Goal: Task Accomplishment & Management: Complete application form

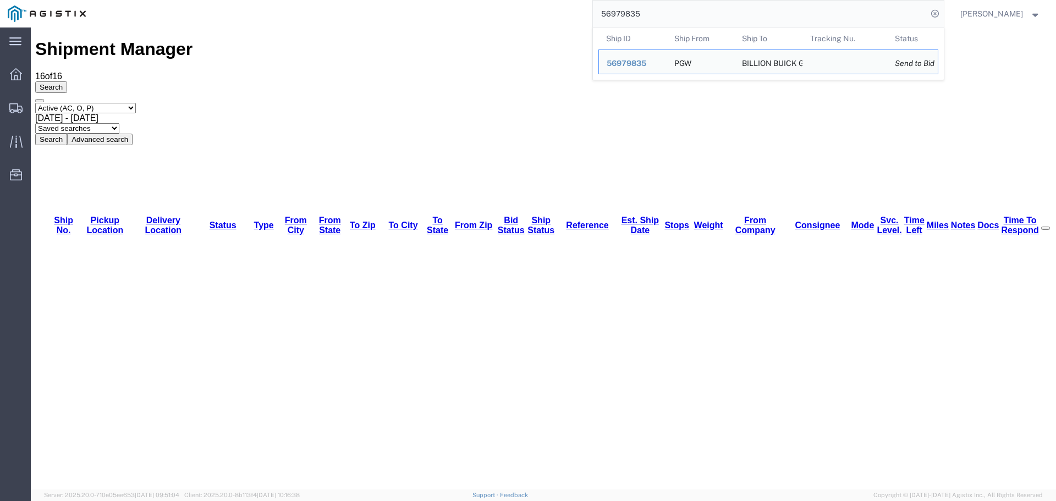
click at [703, 8] on input "56979835" at bounding box center [760, 14] width 335 height 26
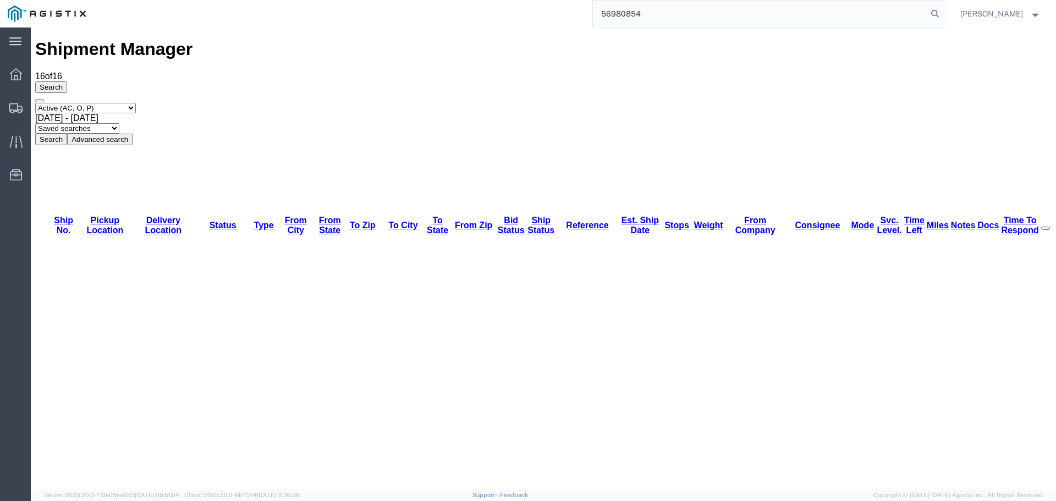
type input "56980854"
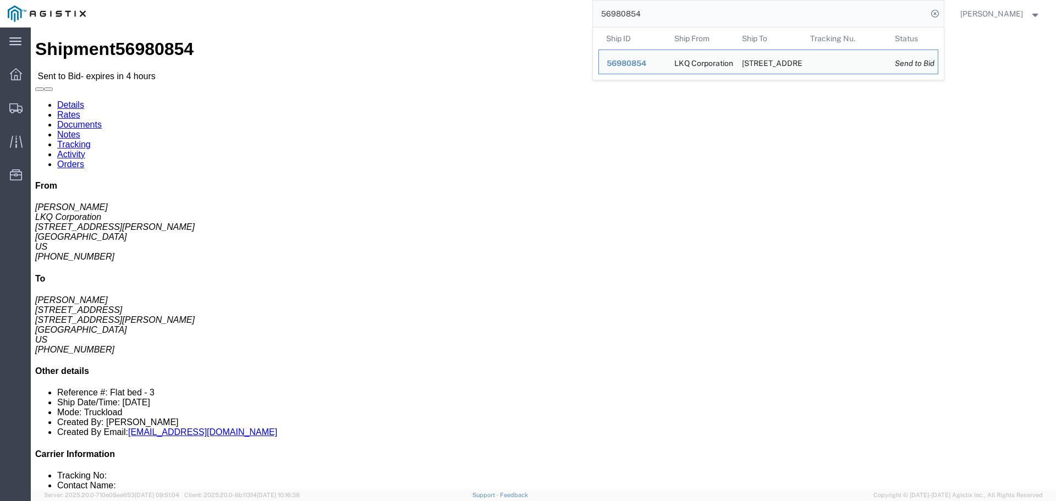
click div "Ship From LKQ Corporation ([PERSON_NAME]) [STREET_ADDRESS][PERSON_NAME] [PHONE_…"
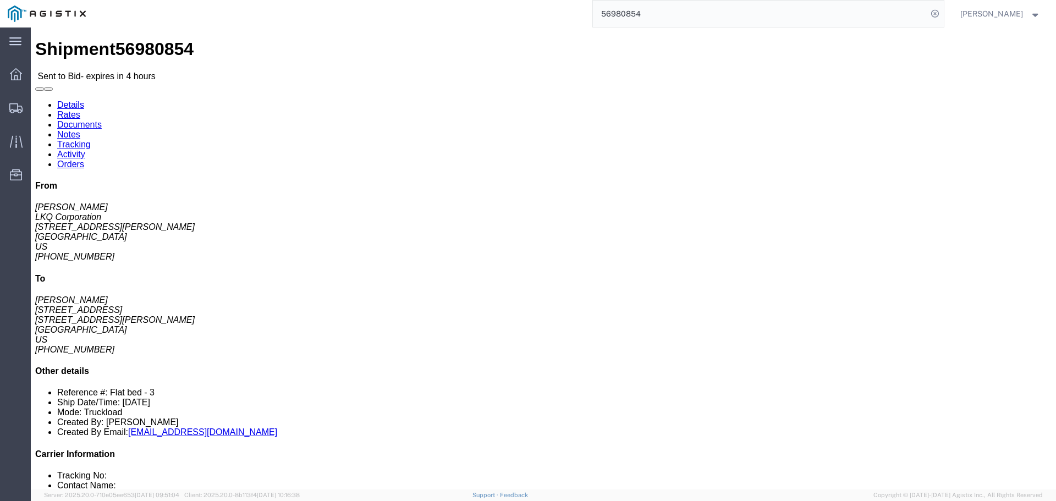
click address "[GEOGRAPHIC_DATA] ([PERSON_NAME]) 3867 [STREET_ADDRESS][PERSON_NAME] [PHONE_NUM…"
copy address "95691"
click link "Enter / Modify Bid"
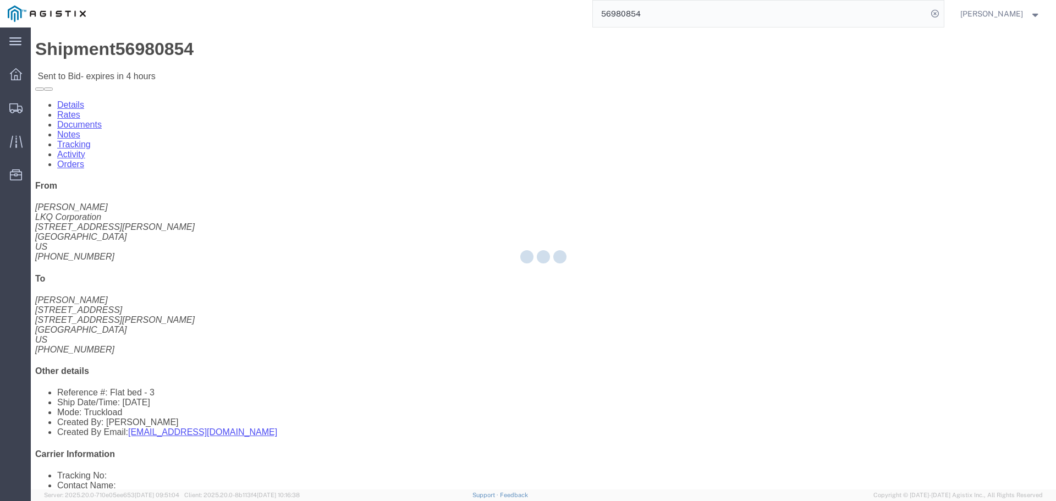
select select "4512"
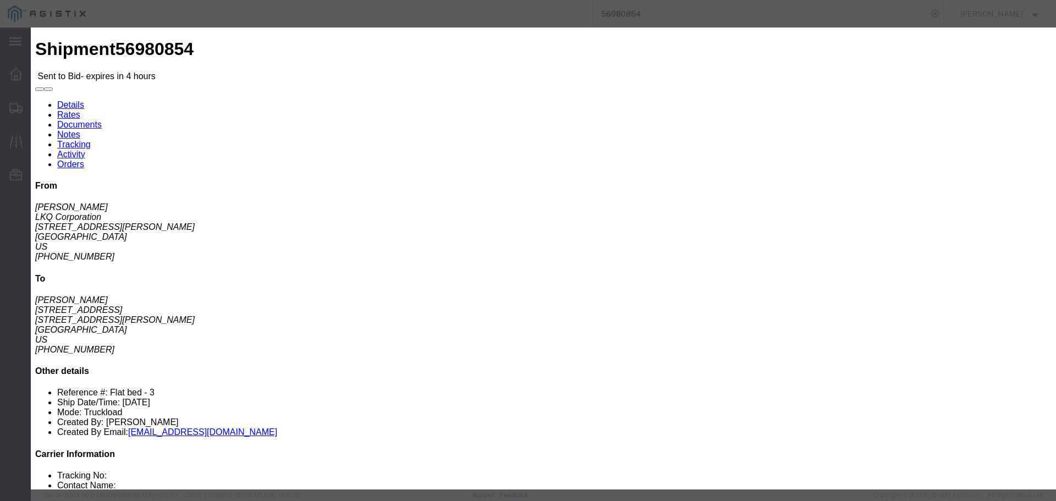
click select "Select LTL 3 - 5 Day Less than Truckload Rail Reefer TL Standard 3 - 5 Day Truc…"
click select "Select [PERSON_NAME] Transportation Group, LLC"
click select "Select LTL 3 - 5 Day Less than Truckload Rail Reefer TL Standard 3 - 5 Day Truc…"
select select "13784"
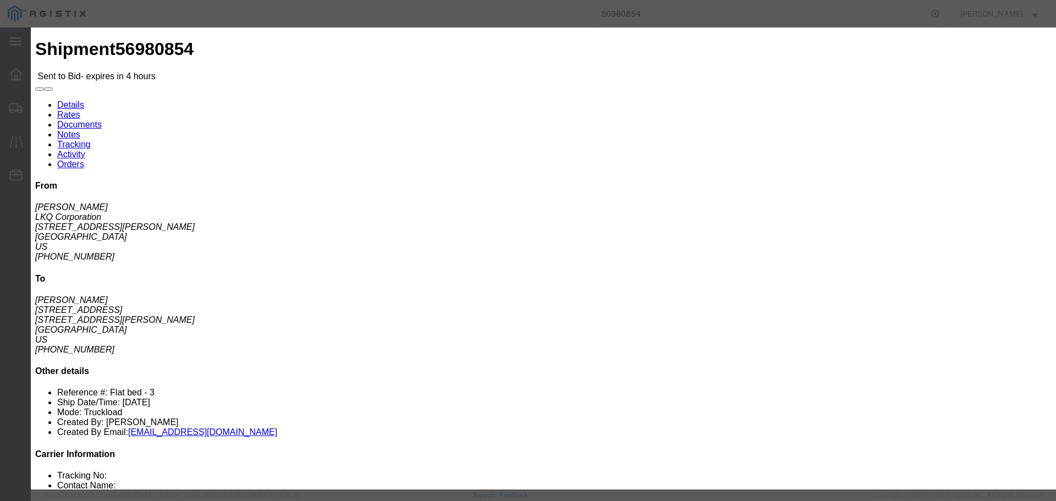
click select "Select LTL 3 - 5 Day Less than Truckload Rail Reefer TL Standard 3 - 5 Day Truc…"
click input "text"
drag, startPoint x: 733, startPoint y: 101, endPoint x: 709, endPoint y: 98, distance: 24.4
click div "750"
type input "750"
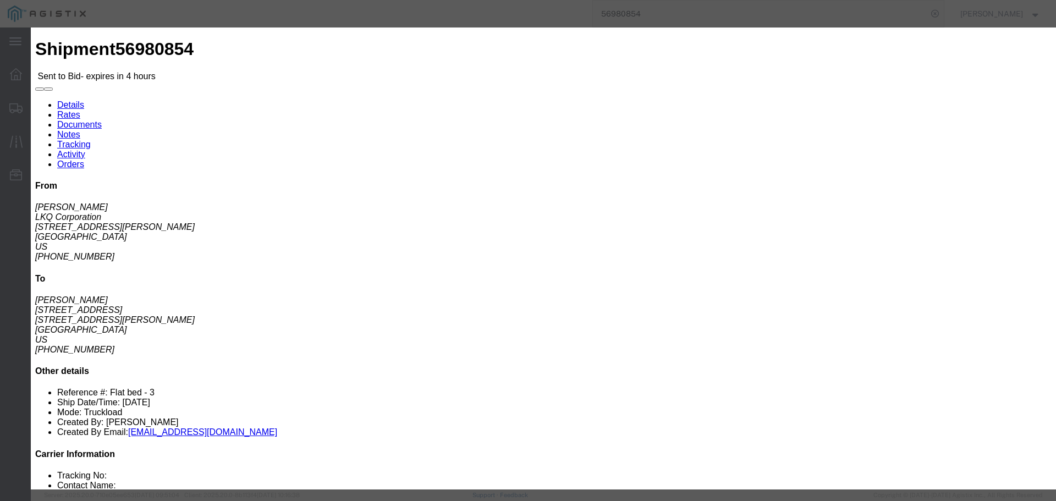
click div "Select 2 Day Service 3 Axle Winch Truck 3 to 5 Day Service 96L Domestic Flat Ra…"
click input "number"
paste input "750"
type input "750"
click input "750"
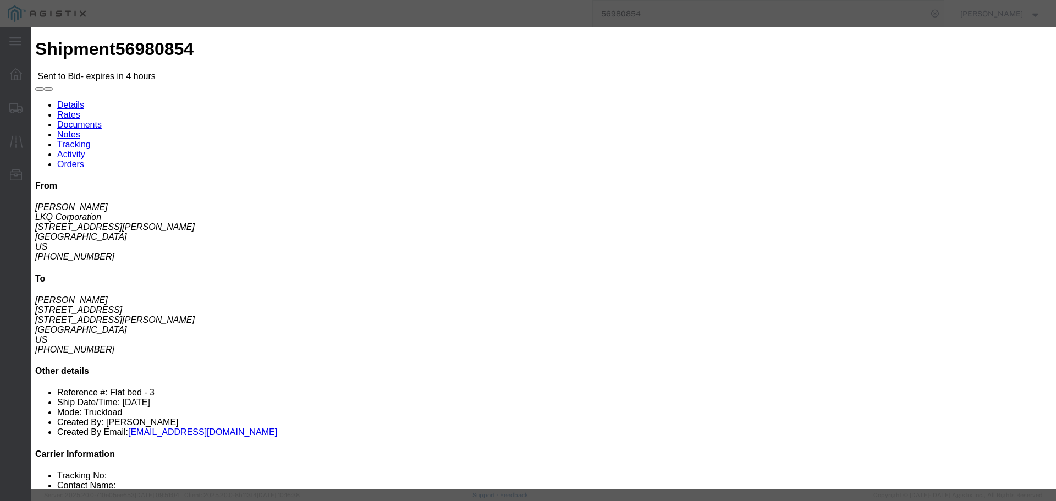
click input "750"
type input "Flatbed"
click button "Submit"
click icon "button"
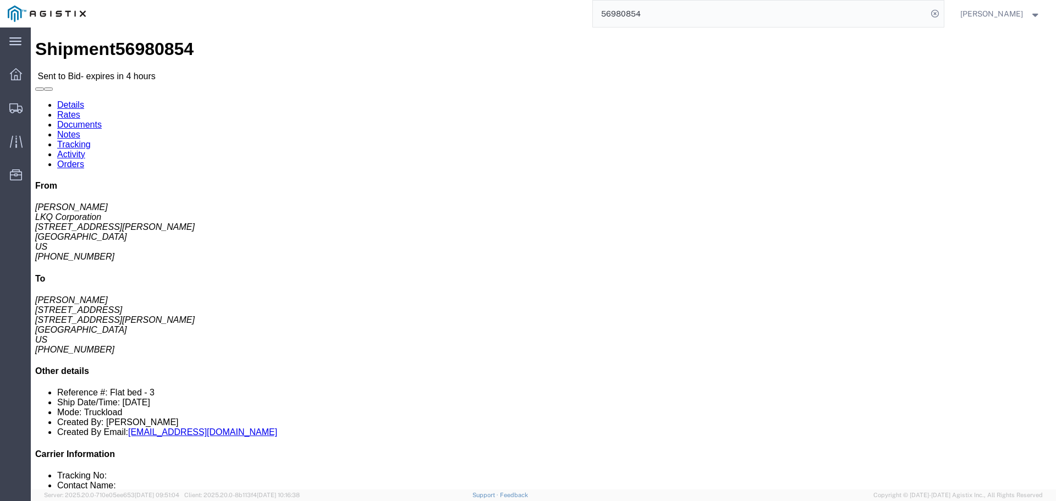
click at [775, 13] on input "56980854" at bounding box center [760, 14] width 335 height 26
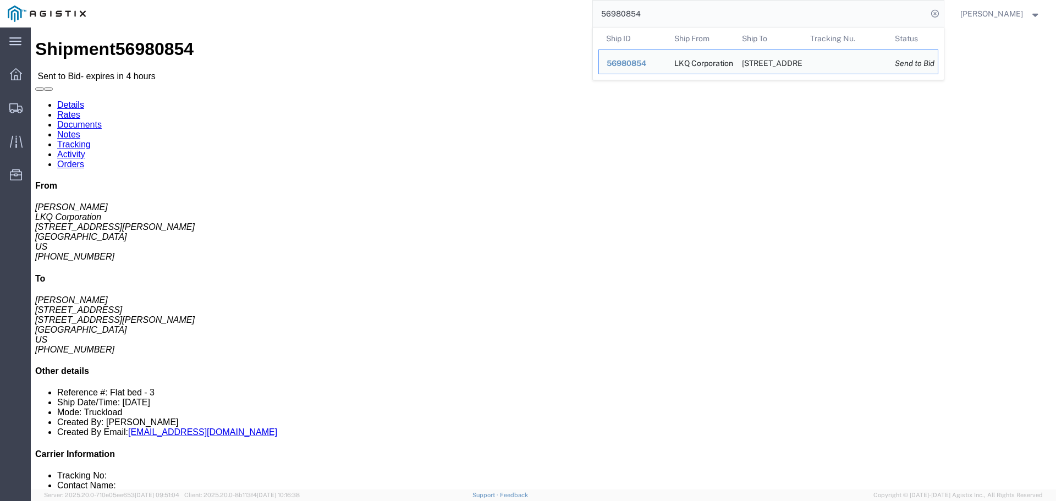
click at [773, 13] on input "56980854" at bounding box center [760, 14] width 335 height 26
paste input "56980796"
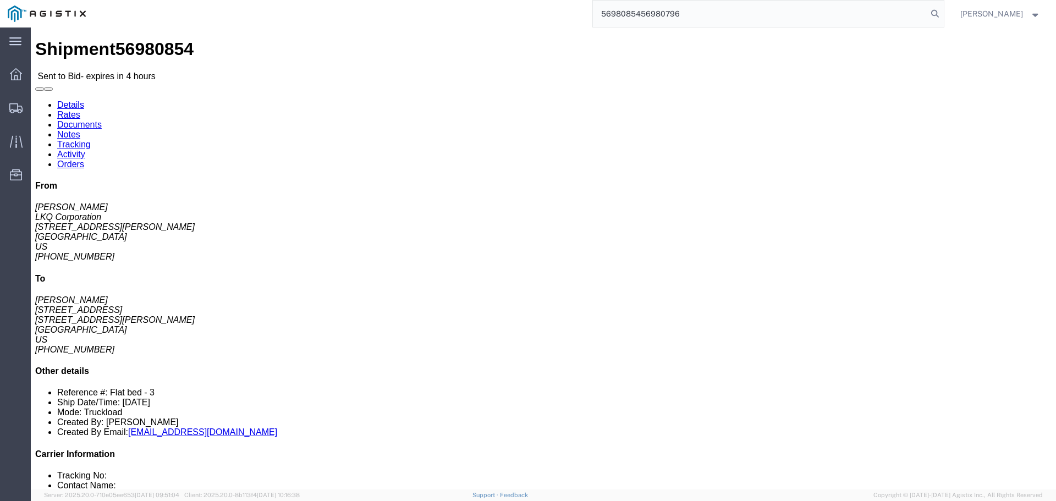
click at [773, 13] on input "5698085456980796" at bounding box center [760, 14] width 335 height 26
paste input "search"
type input "56980796"
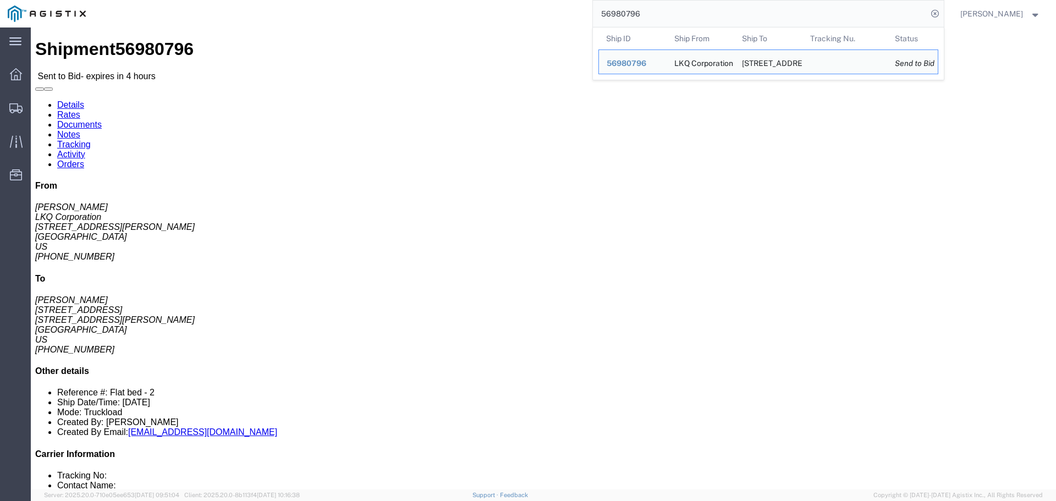
click link "Enter / Modify Bid"
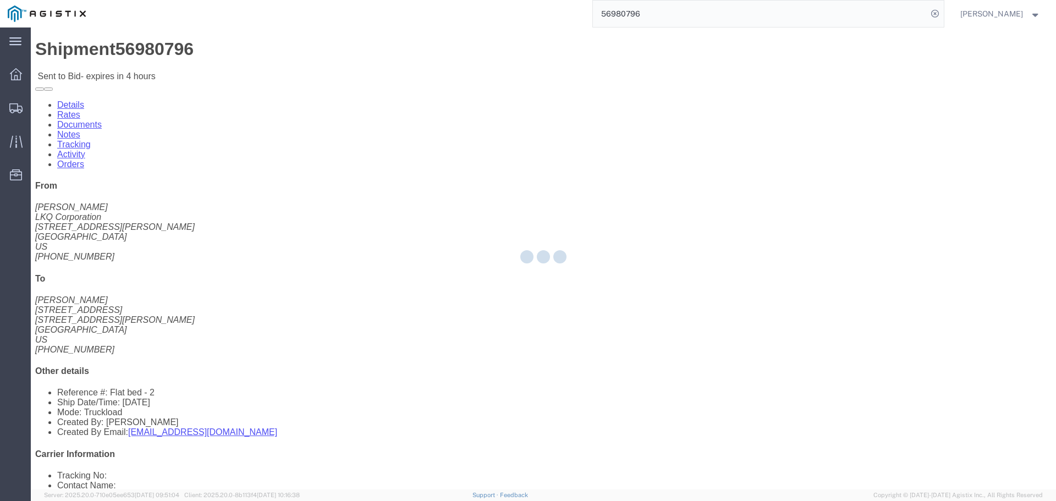
select select "4512"
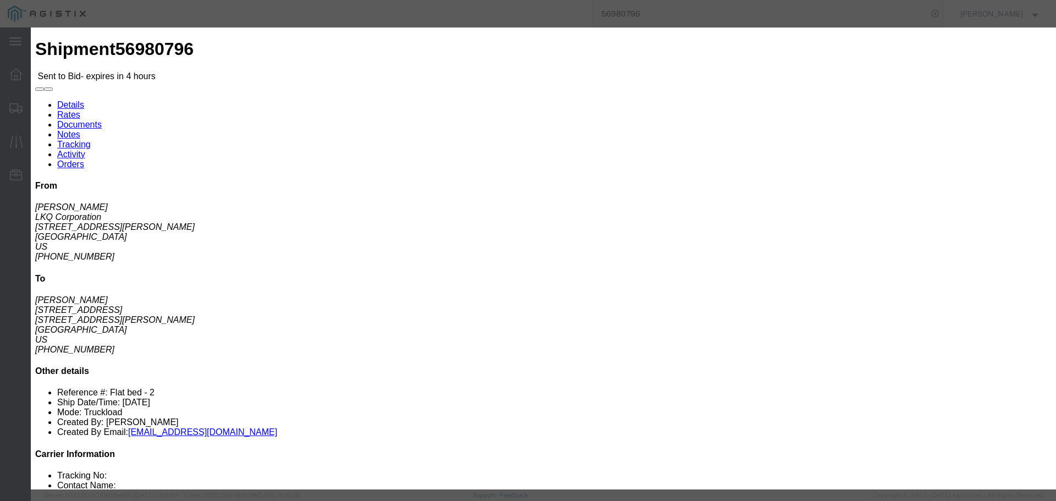
click icon "button"
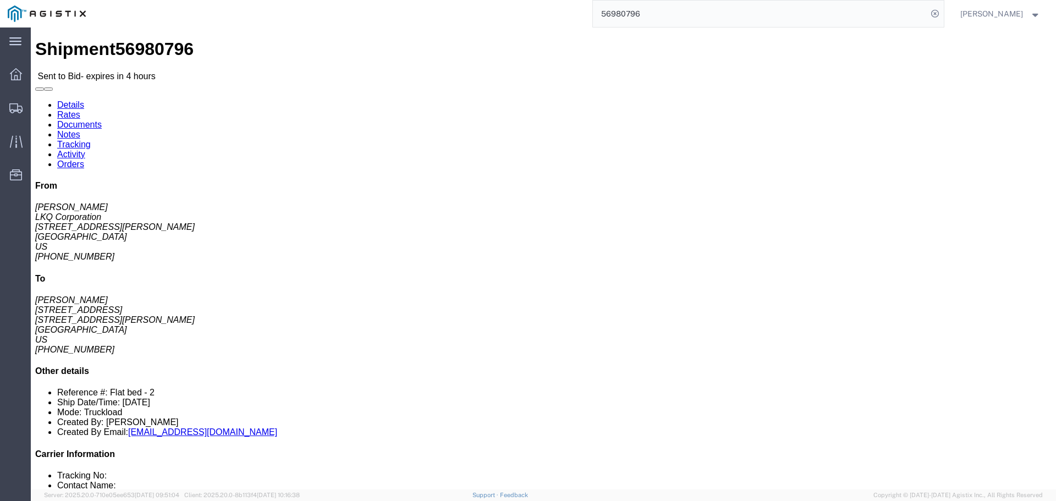
click link "Enter / Modify Bid"
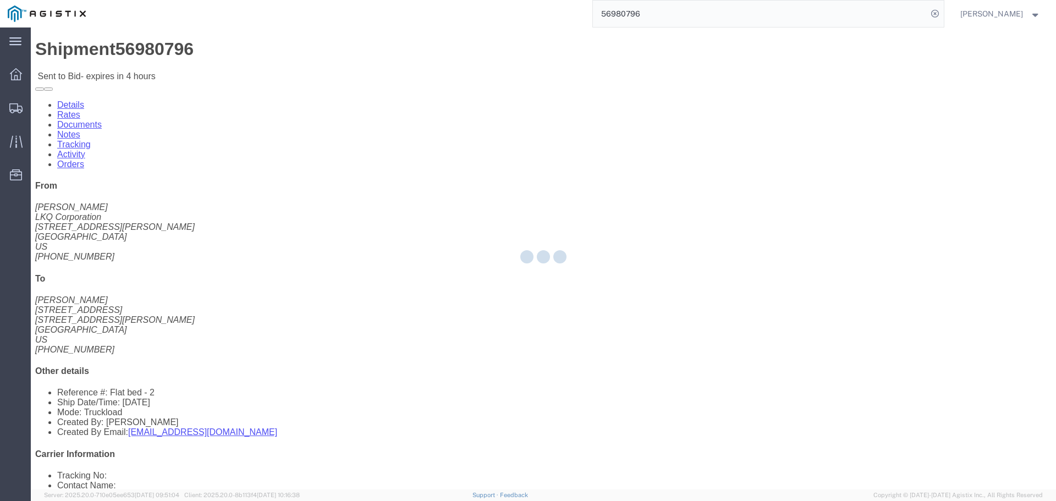
select select "4512"
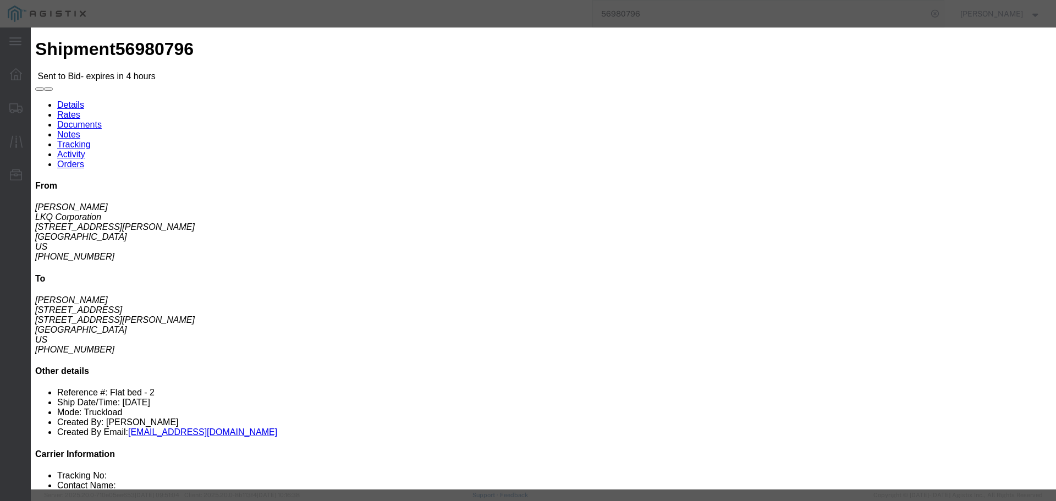
click h3 "Enter Bid"
click button "button"
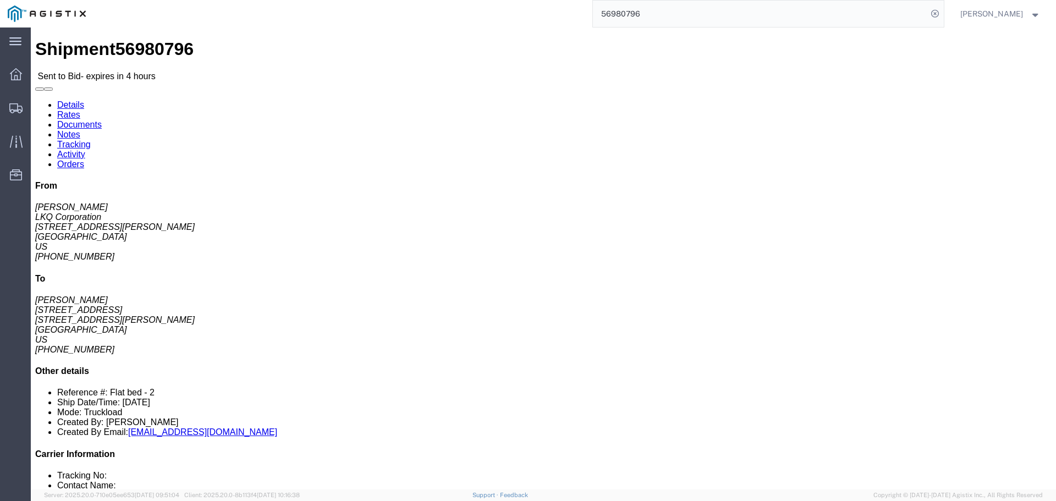
click link "Enter / Modify Bid"
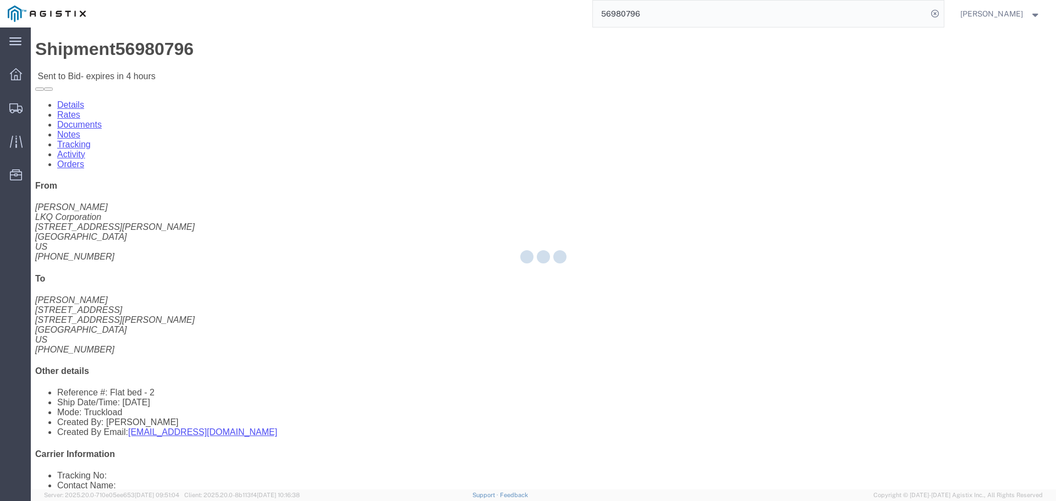
select select "4512"
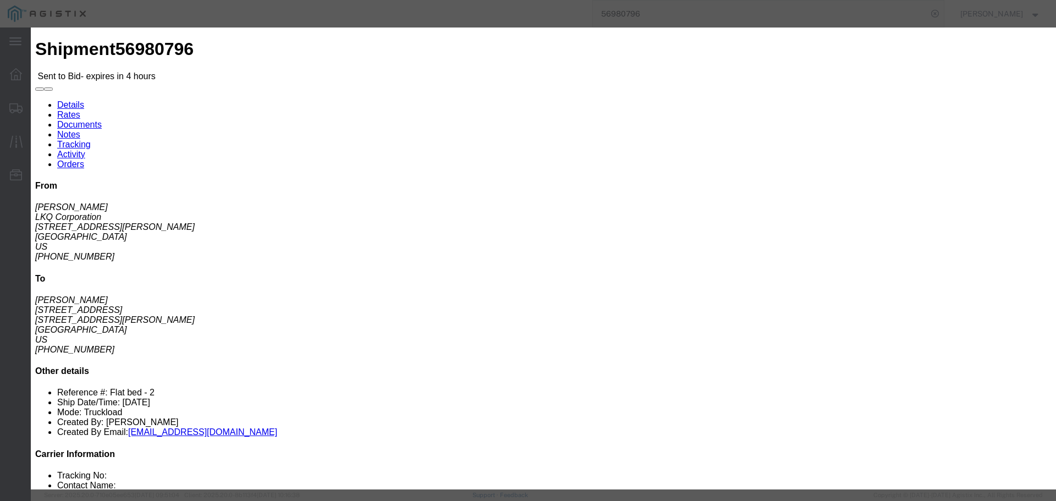
click input "text"
type input "Flatbed"
click input "number"
type input "750"
click button "Submit"
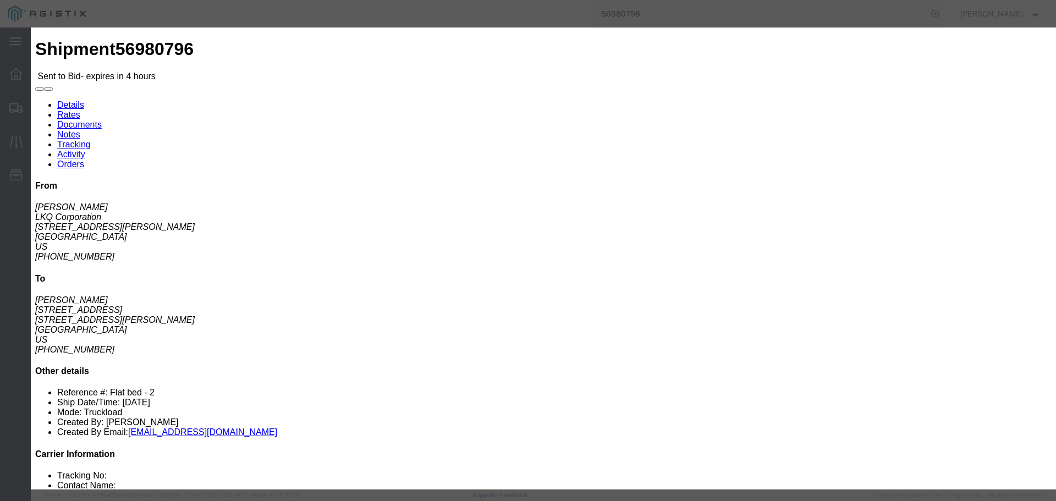
click select "Select LTL 3 - 5 Day Less than Truckload Rail Reefer TL Standard 3 - 5 Day Truc…"
select select "13784"
click select "Select LTL 3 - 5 Day Less than Truckload Rail Reefer TL Standard 3 - 5 Day Truc…"
click button "Submit"
click button "button"
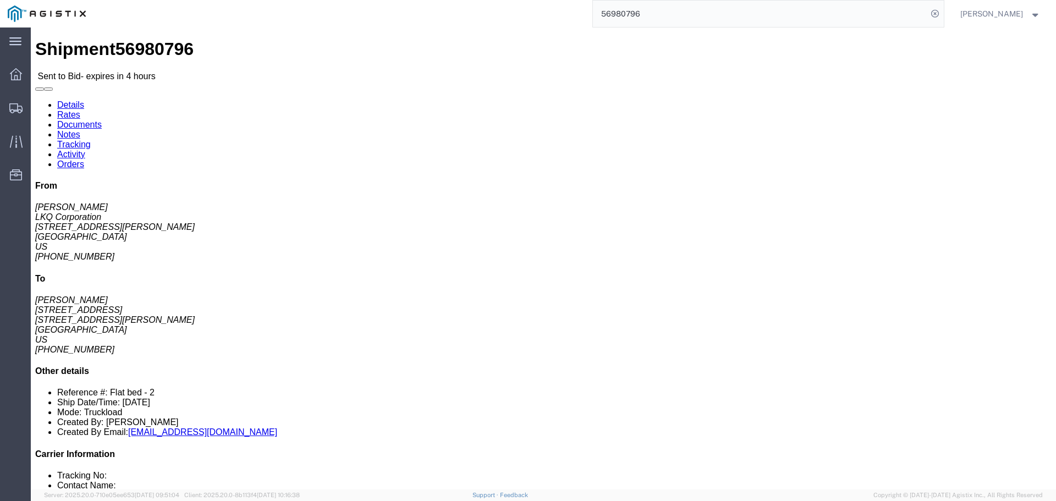
click at [724, 7] on input "56980796" at bounding box center [760, 14] width 335 height 26
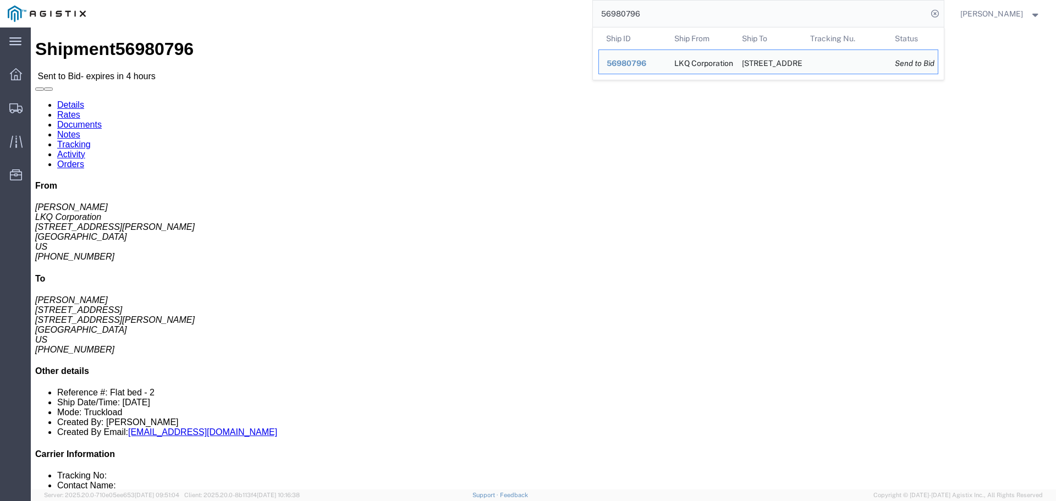
click at [724, 7] on input "56980796" at bounding box center [760, 14] width 335 height 26
paste input "78441"
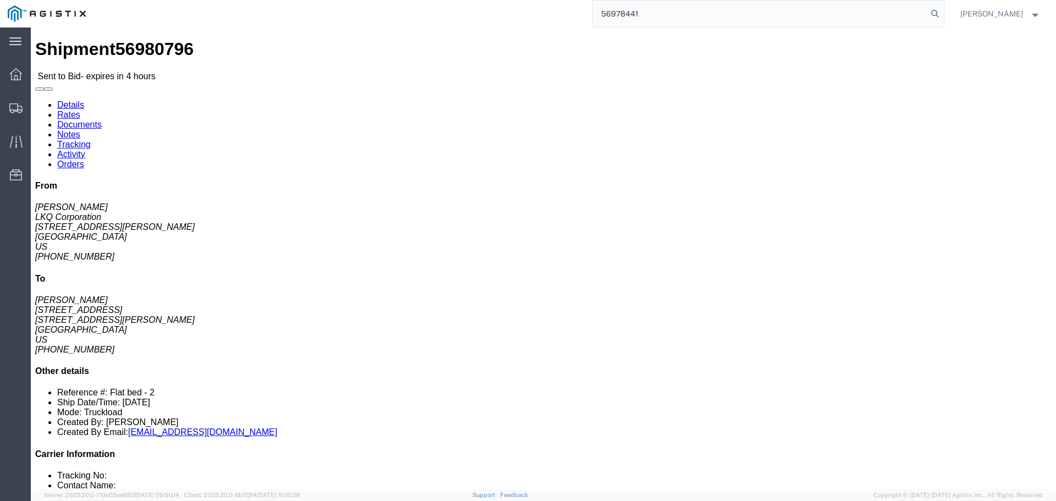
type input "56978441"
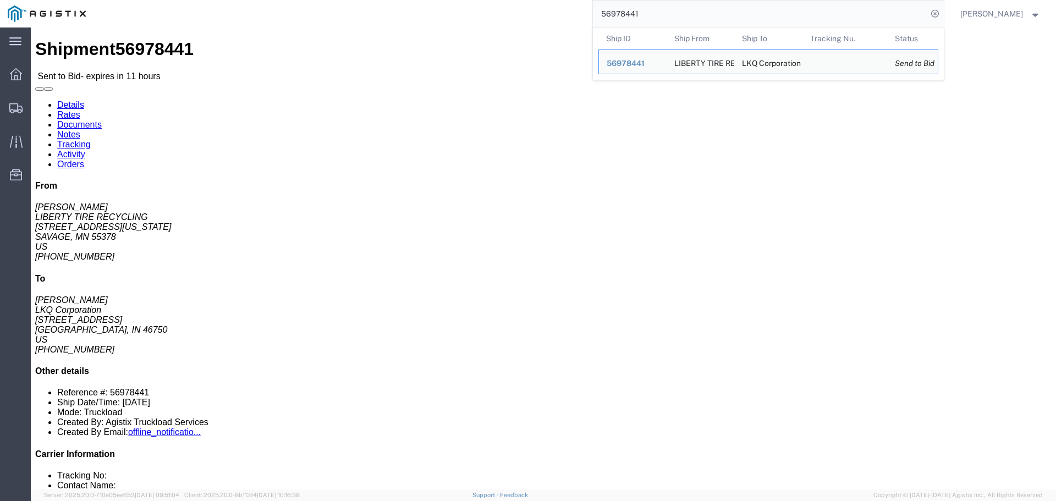
click address "LIBERTY TIRE RECYCLING ([PERSON_NAME]) [STREET_ADDRESS][US_STATE] [PHONE_NUMBER]"
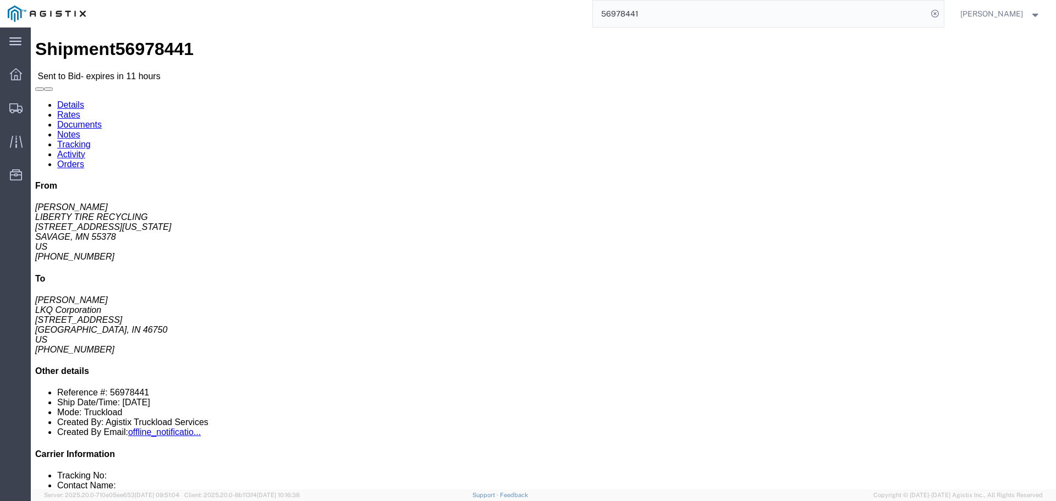
click address "LIBERTY TIRE RECYCLING ([PERSON_NAME]) [STREET_ADDRESS][US_STATE] [PHONE_NUMBER]"
copy address "55378"
click address "LKQ Corporation ([PERSON_NAME]) [STREET_ADDRESS] [PHONE_NUMBER]"
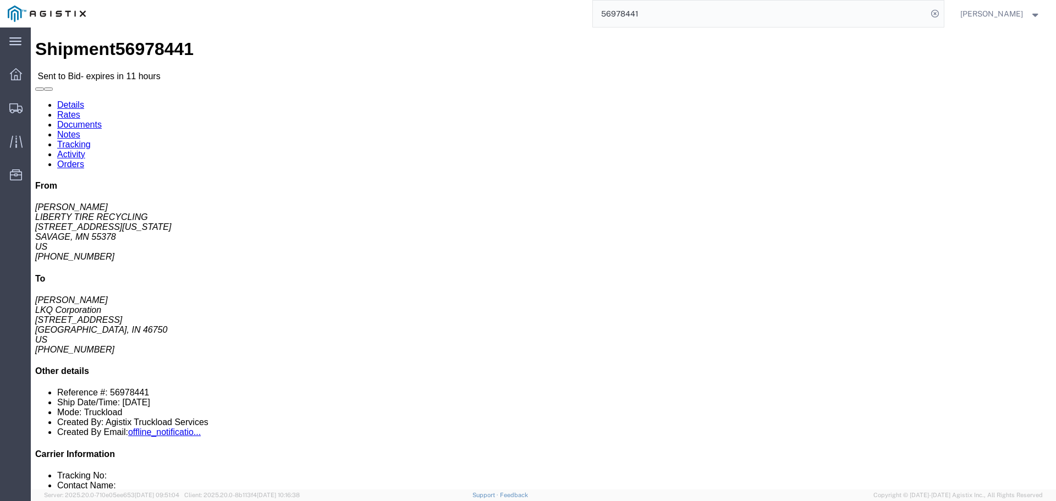
copy address "46750"
click link "Enter / Modify Bid"
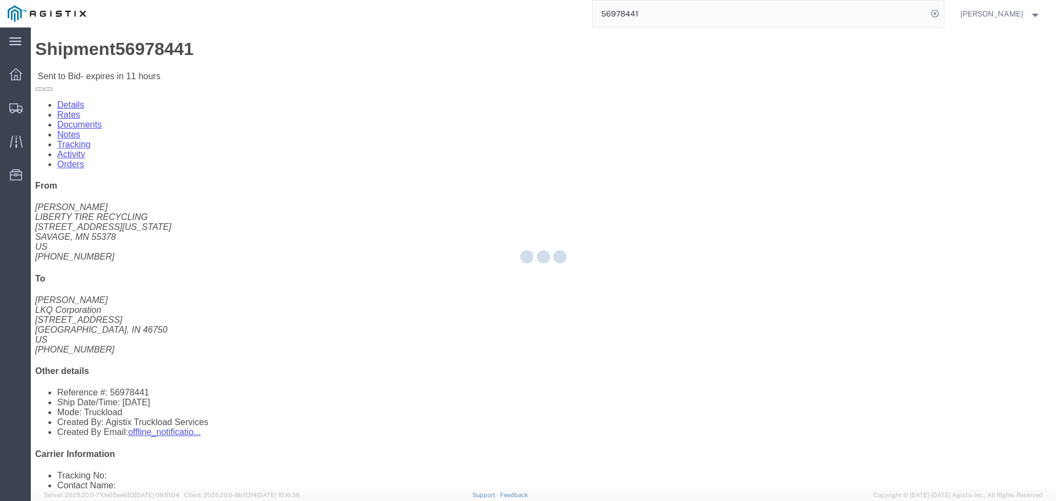
select select "4512"
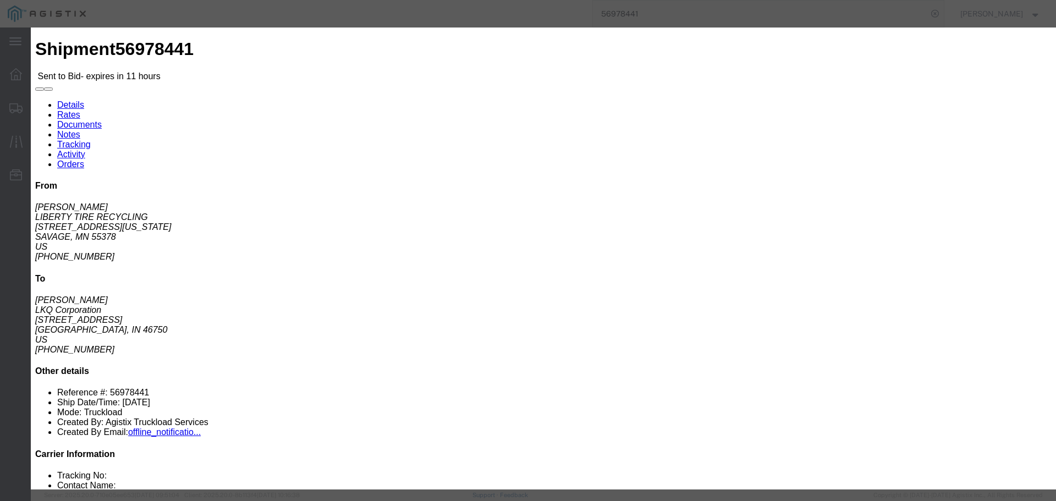
click button "Close"
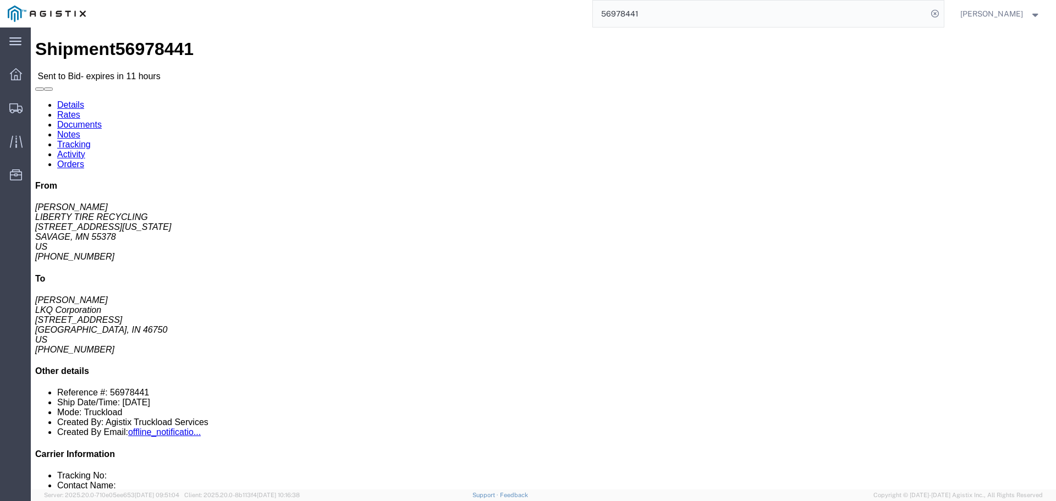
click button "Ignore Bid"
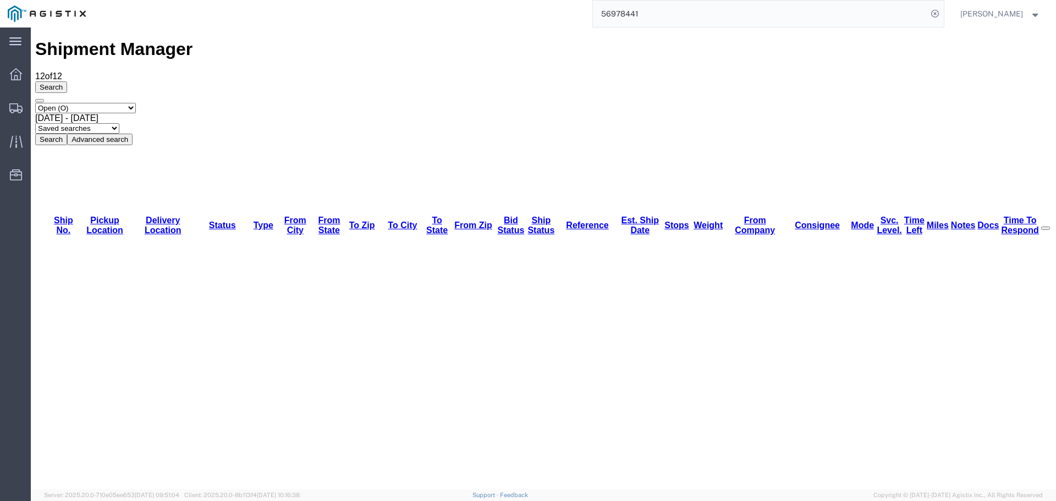
click at [632, 19] on input "56978441" at bounding box center [760, 14] width 335 height 26
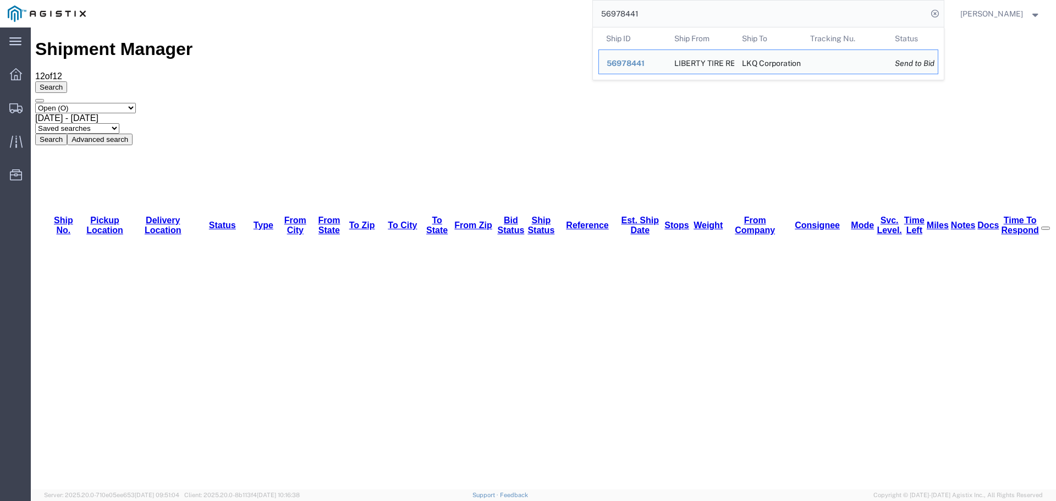
paste input "222"
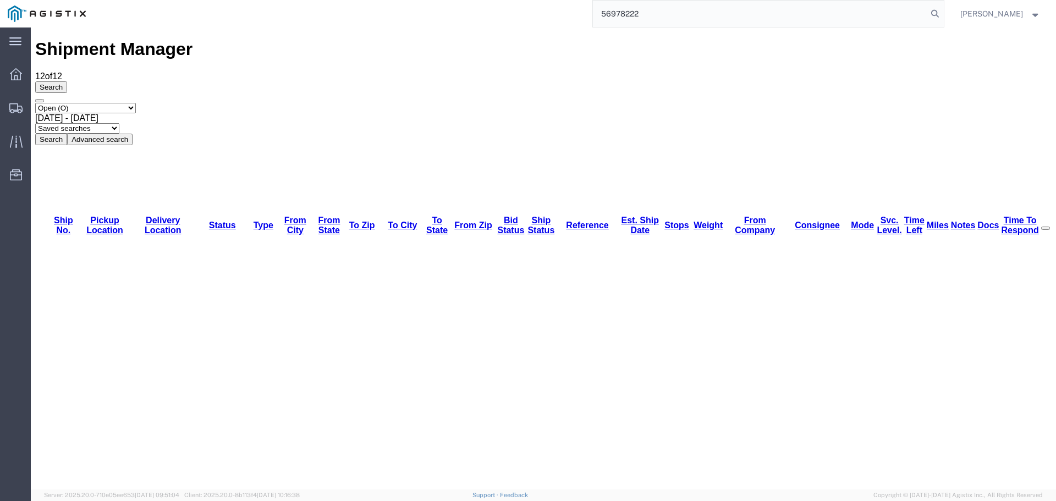
type input "56978222"
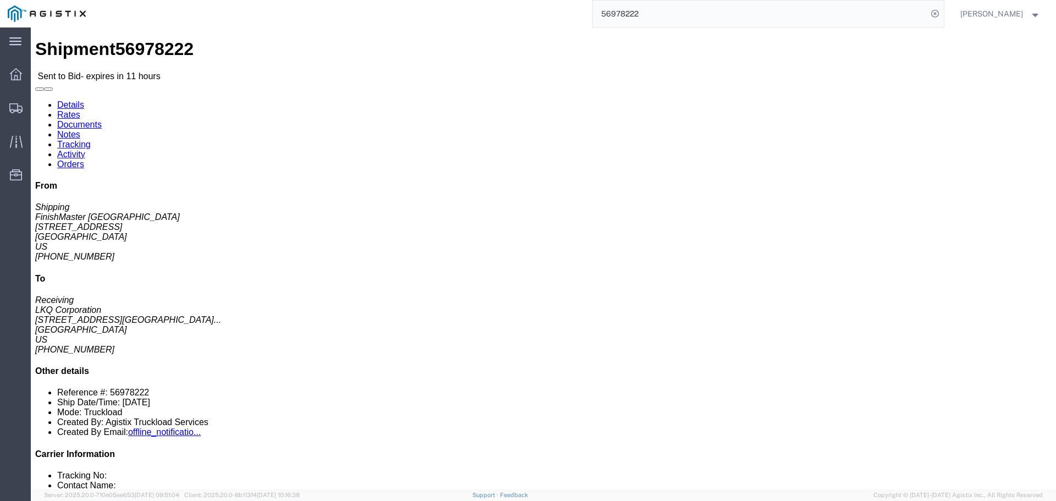
click address "[GEOGRAPHIC_DATA] (Shipping) 3520 [STREET_ADDRESS] [PHONE_NUMBER]"
copy address "75050"
click address "LKQ Corporation (Receiving) [STREET_ADDRESS] [PHONE_NUMBER]"
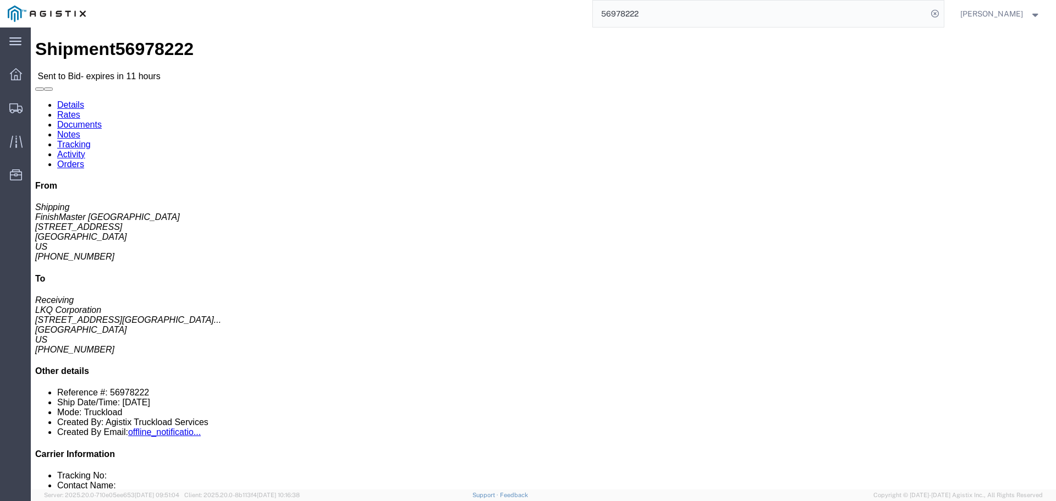
copy address "66226"
click link "Enter / Modify Bid"
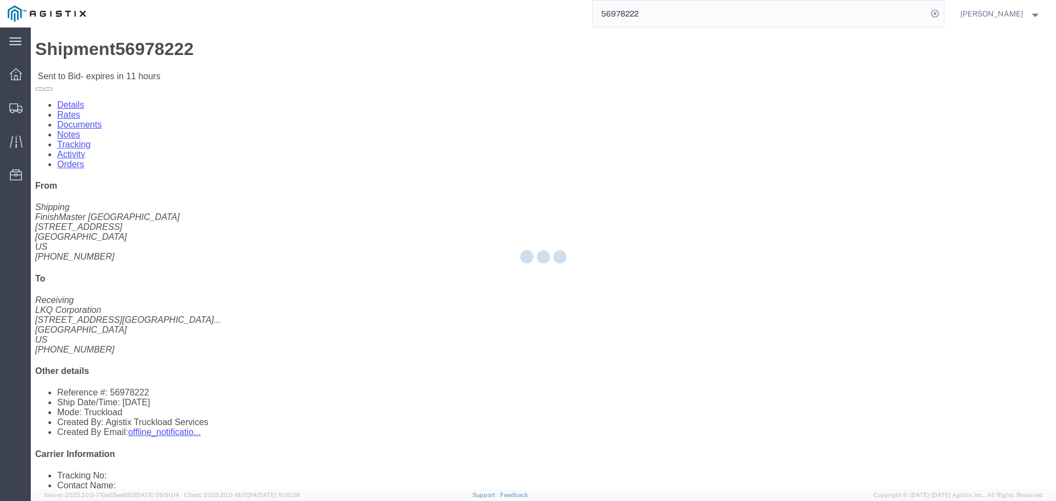
select select "4512"
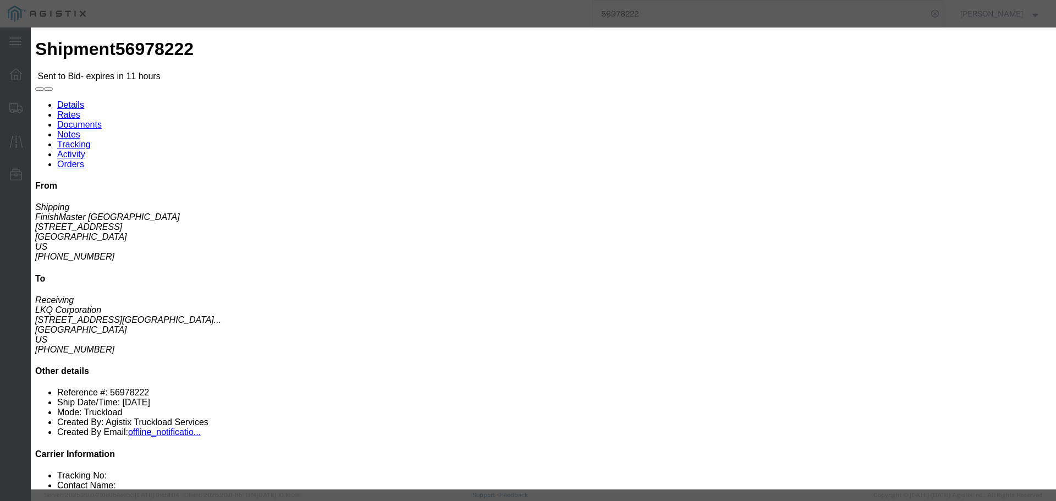
click select "Select LTL 3 - 5 Day Less than Truckload Rail Reefer TL Standard 3 - 5 Day Truc…"
select select "13784"
click select "Select LTL 3 - 5 Day Less than Truckload Rail Reefer TL Standard 3 - 5 Day Truc…"
click input "text"
type input "hazmat"
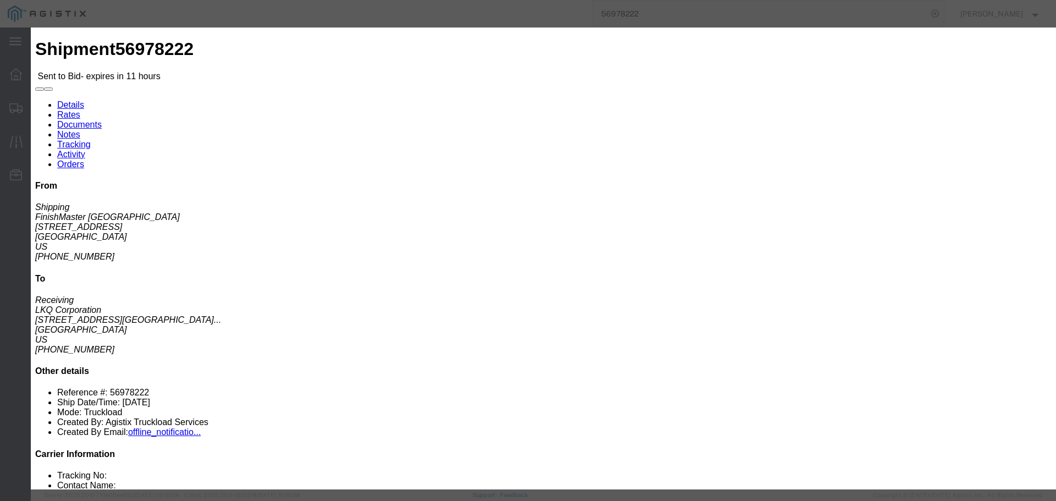
click input "number"
type input "1650"
click button "Submit"
click input "Accept Terms"
checkbox input "true"
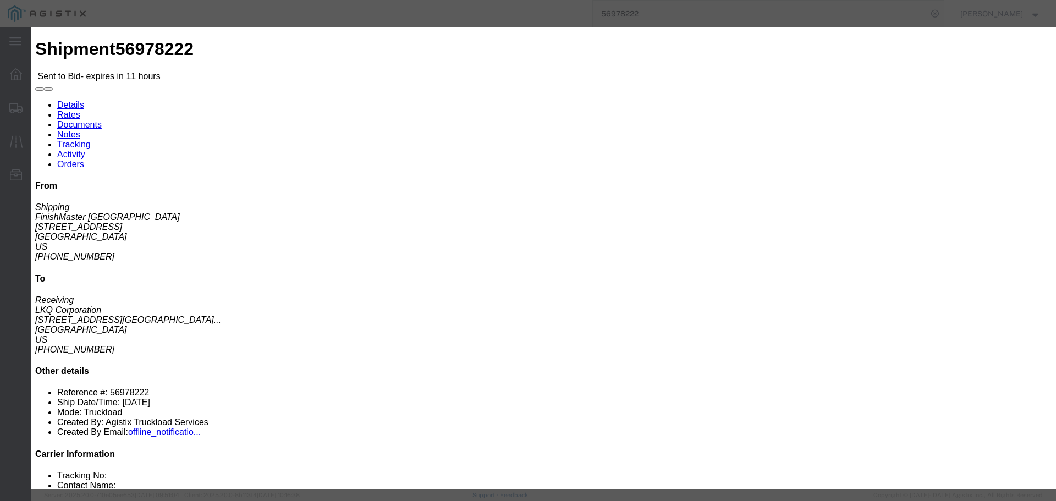
click button "Submit"
